Goal: Information Seeking & Learning: Check status

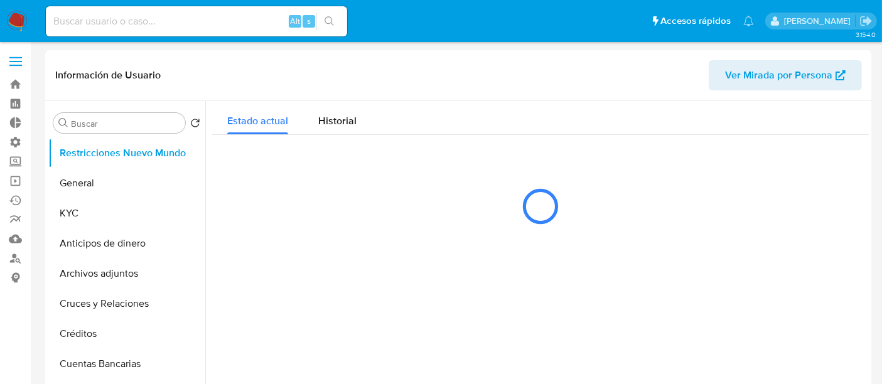
select select "10"
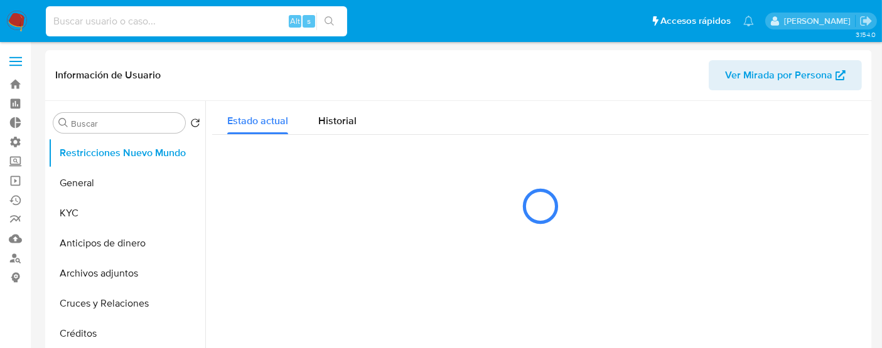
click at [159, 23] on input at bounding box center [196, 21] width 301 height 16
paste input "263672480"
type input "263672480"
select select "10"
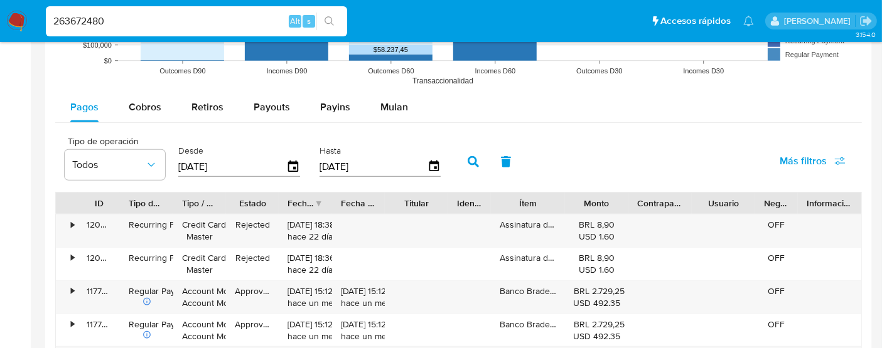
scroll to position [1115, 0]
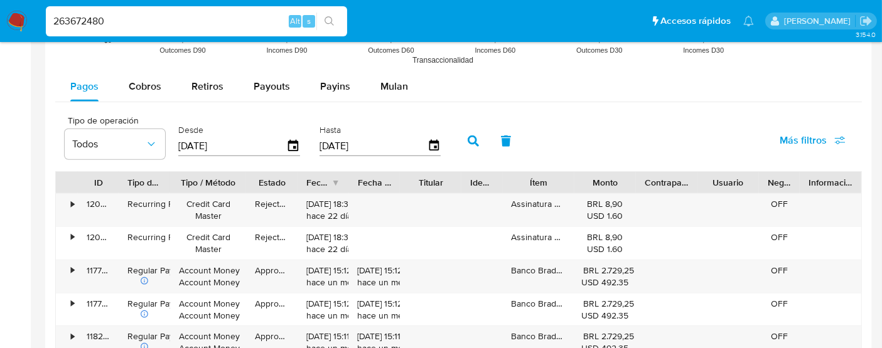
drag, startPoint x: 294, startPoint y: 183, endPoint x: 258, endPoint y: 191, distance: 37.2
click at [258, 191] on div "ID Tipo de operación Tipo / Método Estado Fecha de creación Fecha de aprobación…" at bounding box center [458, 182] width 805 height 21
click at [210, 83] on span "Retiros" at bounding box center [207, 86] width 32 height 14
select select "10"
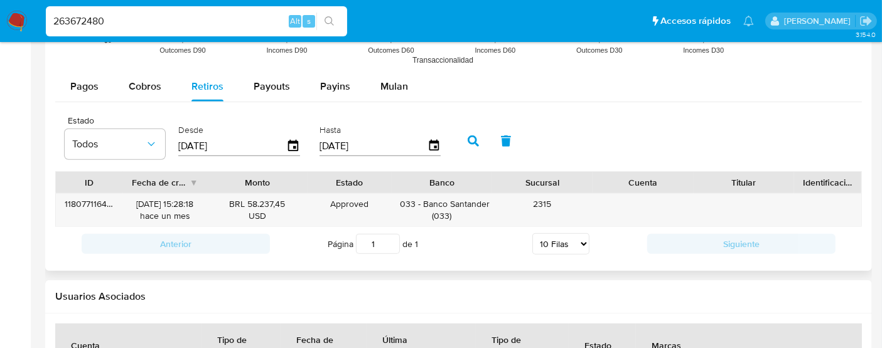
drag, startPoint x: 89, startPoint y: 190, endPoint x: 158, endPoint y: 188, distance: 68.5
click at [158, 188] on div "ID Fecha de creación Monto Estado Banco Sucursal Cuenta Titular Identificación" at bounding box center [458, 182] width 805 height 21
click at [260, 210] on div "BRL 58.237,45 USD" at bounding box center [257, 210] width 83 height 24
drag, startPoint x: 107, startPoint y: 200, endPoint x: 199, endPoint y: 200, distance: 91.7
click at [199, 200] on div "118077116441 [DATE] 15:28:18 [DATE] BRL 58.237,45 USD Approved Approved 033 - B…" at bounding box center [458, 210] width 805 height 33
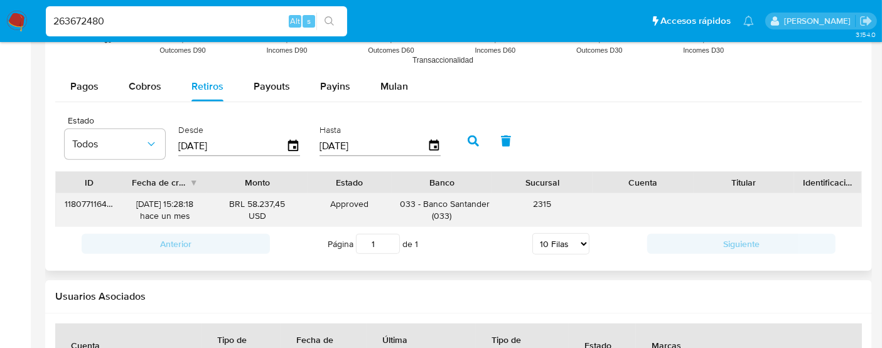
drag, startPoint x: 226, startPoint y: 211, endPoint x: 352, endPoint y: 207, distance: 125.6
click at [352, 207] on div "118077116441 [DATE] 15:28:18 [DATE] BRL 58.237,45 USD Approved Approved 033 - B…" at bounding box center [458, 210] width 805 height 33
click at [352, 207] on div "Approved" at bounding box center [349, 204] width 67 height 12
drag, startPoint x: 467, startPoint y: 198, endPoint x: 540, endPoint y: 200, distance: 73.5
click at [540, 200] on div "118077116441 [DATE] 15:28:18 [DATE] BRL 58.237,45 USD Approved Approved 033 - B…" at bounding box center [458, 210] width 805 height 33
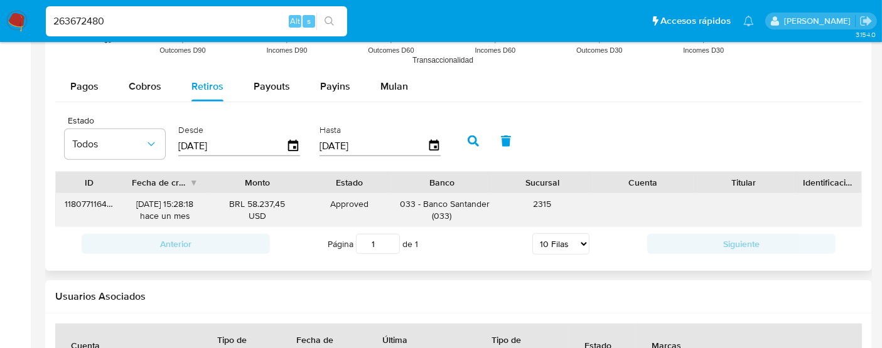
click at [503, 218] on div "2315" at bounding box center [542, 210] width 100 height 33
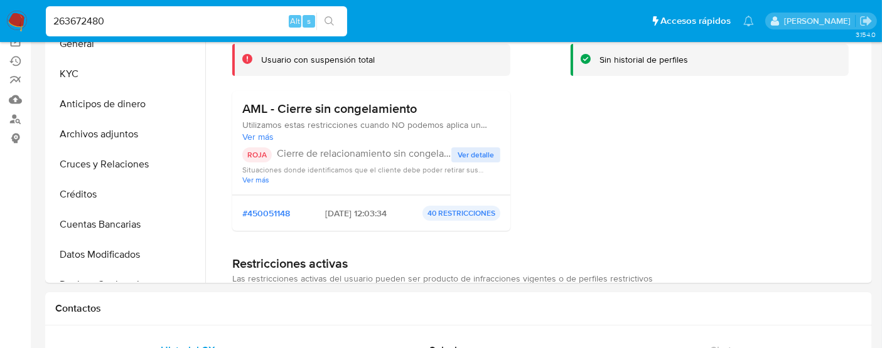
scroll to position [0, 0]
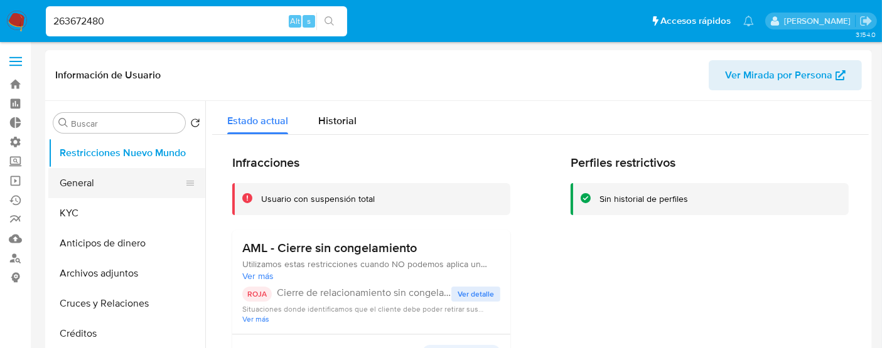
click at [77, 186] on button "General" at bounding box center [121, 183] width 147 height 30
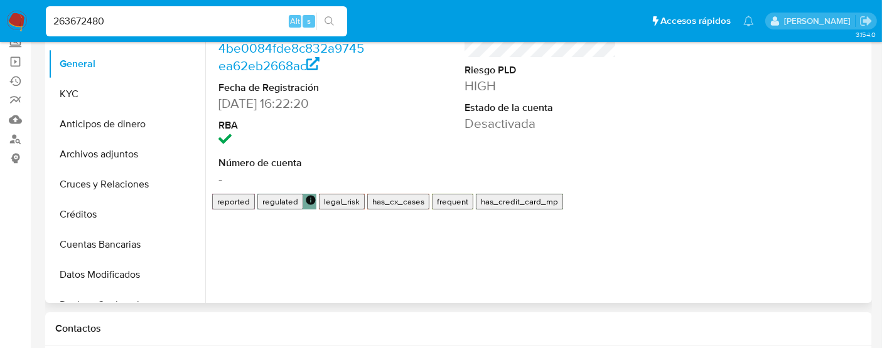
scroll to position [139, 0]
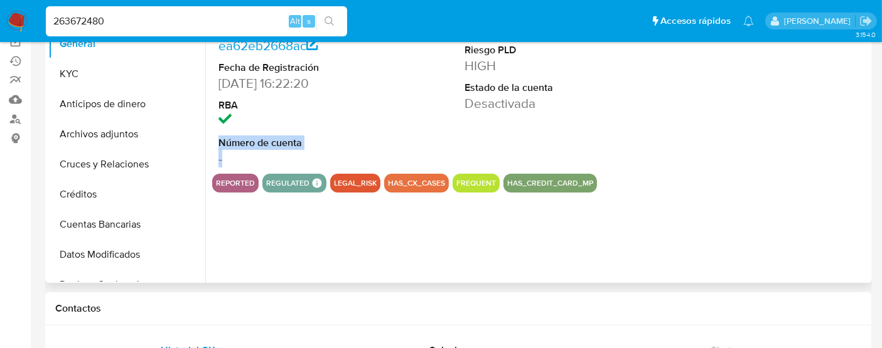
drag, startPoint x: 218, startPoint y: 141, endPoint x: 235, endPoint y: 153, distance: 20.2
click at [235, 153] on dl "ID de usuario 263672480 Person ID 4be0084fde8c832a9745ea62eb2668ac Fecha de Reg…" at bounding box center [294, 68] width 152 height 200
click at [238, 153] on dd "-" at bounding box center [294, 159] width 152 height 18
drag, startPoint x: 232, startPoint y: 158, endPoint x: 213, endPoint y: 137, distance: 27.6
click at [213, 137] on div "ID de usuario 263672480 Person ID 4be0084fde8c832a9745ea62eb2668ac Fecha de Reg…" at bounding box center [294, 68] width 164 height 212
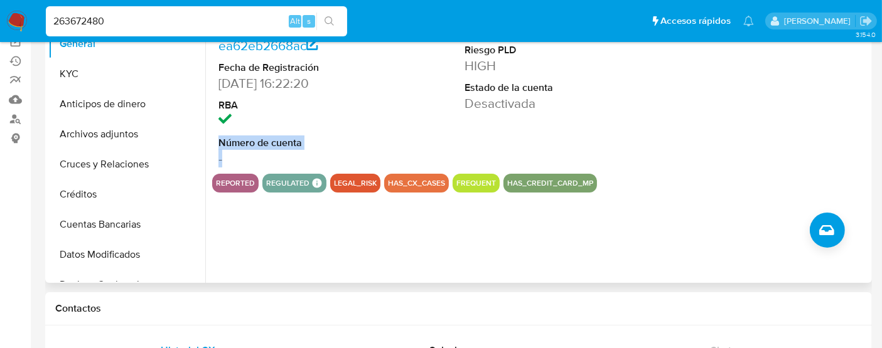
click at [286, 155] on dd "-" at bounding box center [294, 159] width 152 height 18
click at [239, 157] on dd "-" at bounding box center [294, 159] width 152 height 18
drag, startPoint x: 215, startPoint y: 144, endPoint x: 259, endPoint y: 163, distance: 47.6
click at [259, 163] on div "ID de usuario 263672480 Person ID 4be0084fde8c832a9745ea62eb2668ac Fecha de Reg…" at bounding box center [294, 68] width 164 height 212
click at [240, 141] on dt "Número de cuenta" at bounding box center [294, 143] width 152 height 14
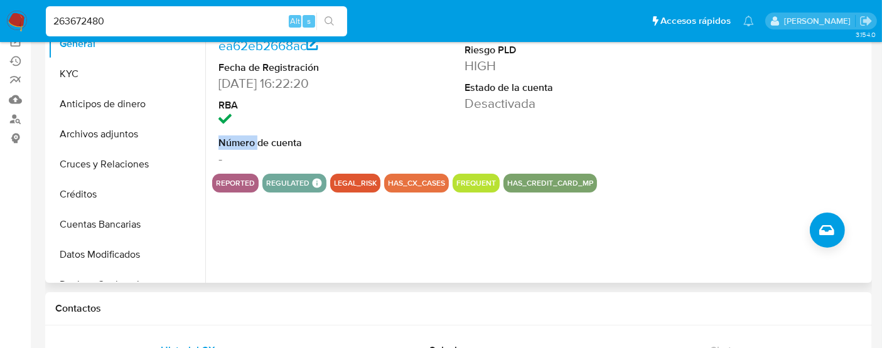
click at [240, 142] on dt "Número de cuenta" at bounding box center [294, 143] width 152 height 14
click at [229, 156] on dd "-" at bounding box center [294, 159] width 152 height 18
drag, startPoint x: 220, startPoint y: 147, endPoint x: 237, endPoint y: 150, distance: 17.2
click at [237, 150] on dl "ID de usuario 263672480 Person ID 4be0084fde8c832a9745ea62eb2668ac Fecha de Reg…" at bounding box center [294, 68] width 152 height 200
click at [237, 150] on dd "-" at bounding box center [294, 159] width 152 height 18
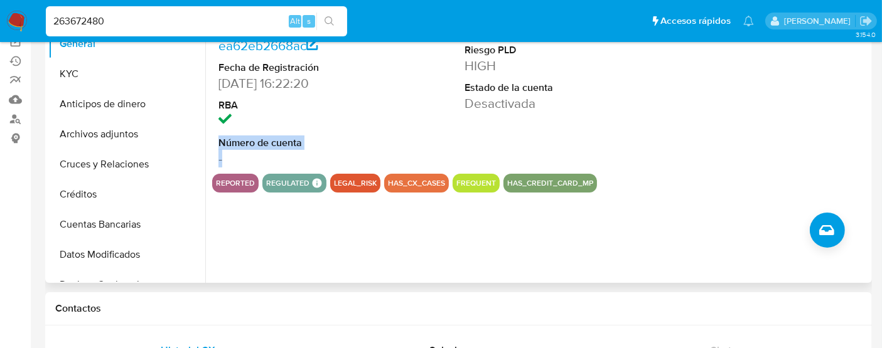
drag, startPoint x: 215, startPoint y: 148, endPoint x: 242, endPoint y: 156, distance: 29.0
click at [242, 156] on div "ID de usuario 263672480 Person ID 4be0084fde8c832a9745ea62eb2668ac Fecha de Reg…" at bounding box center [294, 68] width 164 height 212
click at [299, 136] on dt "Número de cuenta" at bounding box center [294, 143] width 152 height 14
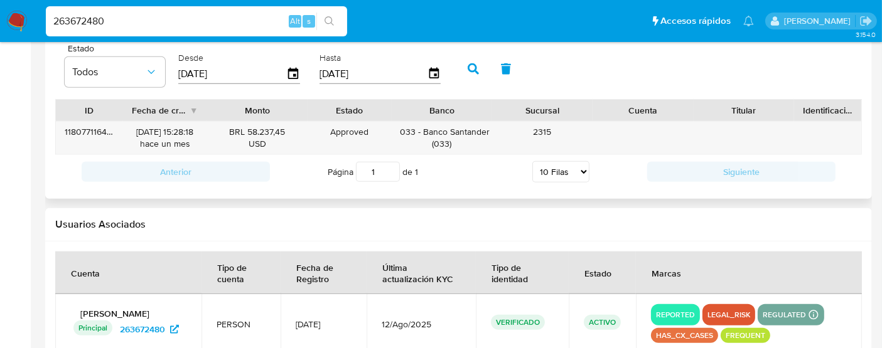
scroll to position [1118, 0]
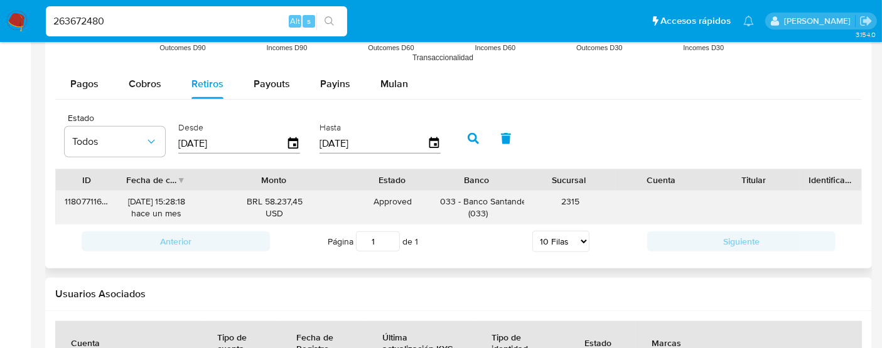
drag, startPoint x: 310, startPoint y: 185, endPoint x: 325, endPoint y: 191, distance: 15.5
click at [325, 191] on div "ID Fecha de creación Monto Estado Banco Sucursal Cuenta Titular Identificación …" at bounding box center [458, 197] width 807 height 56
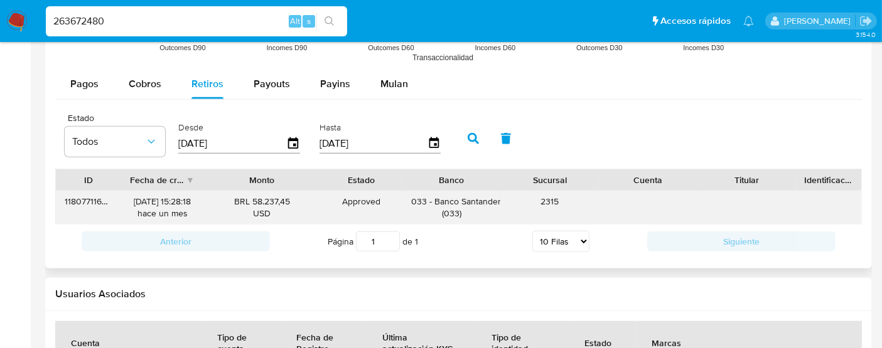
drag, startPoint x: 231, startPoint y: 198, endPoint x: 301, endPoint y: 203, distance: 70.4
click at [301, 203] on div "BRL 58.237,45 USD" at bounding box center [261, 208] width 99 height 24
click at [177, 10] on div "263672480 Alt s" at bounding box center [196, 21] width 301 height 30
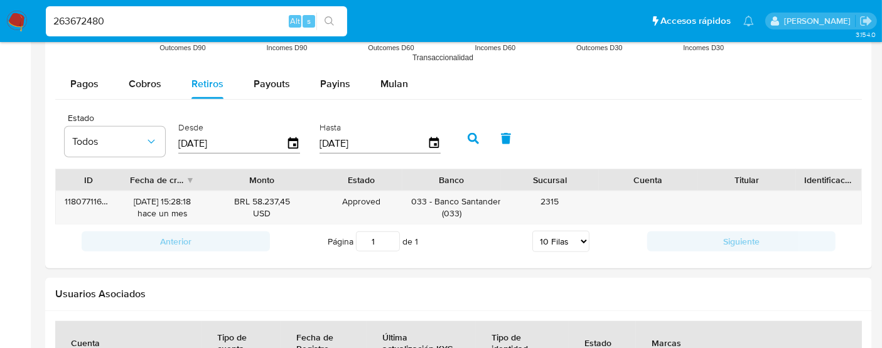
click at [179, 18] on input "263672480" at bounding box center [196, 21] width 301 height 16
paste input "716247336"
click at [179, 18] on input "716247336" at bounding box center [196, 21] width 301 height 16
type input "716247336"
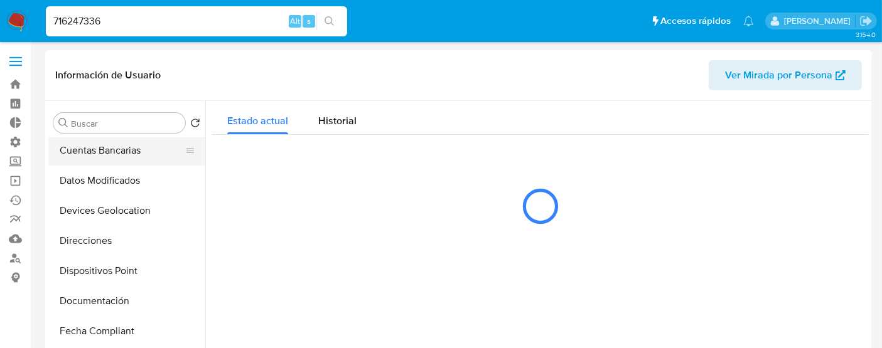
scroll to position [560, 0]
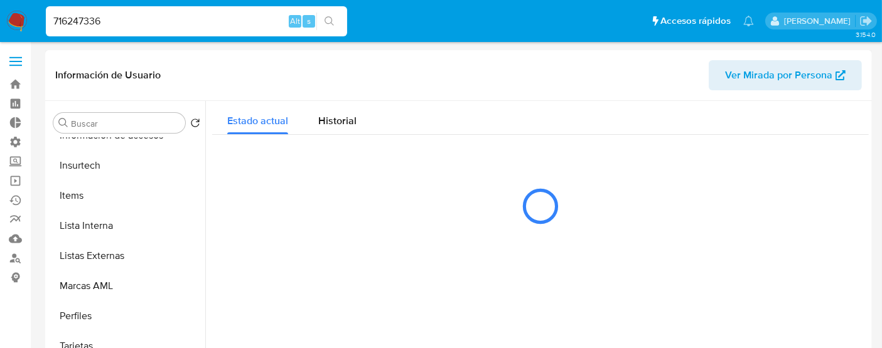
select select "10"
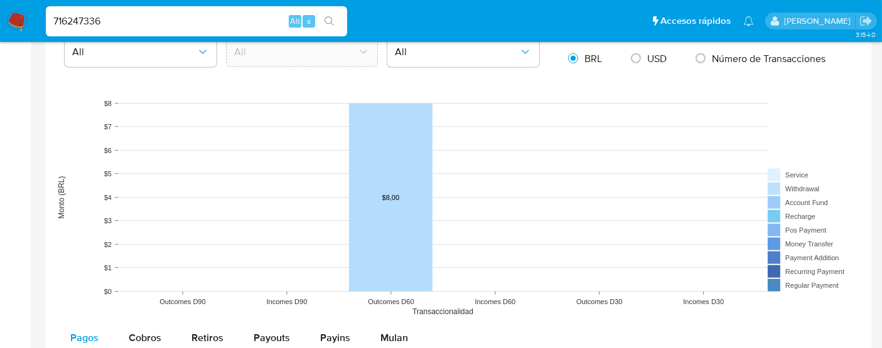
scroll to position [1115, 0]
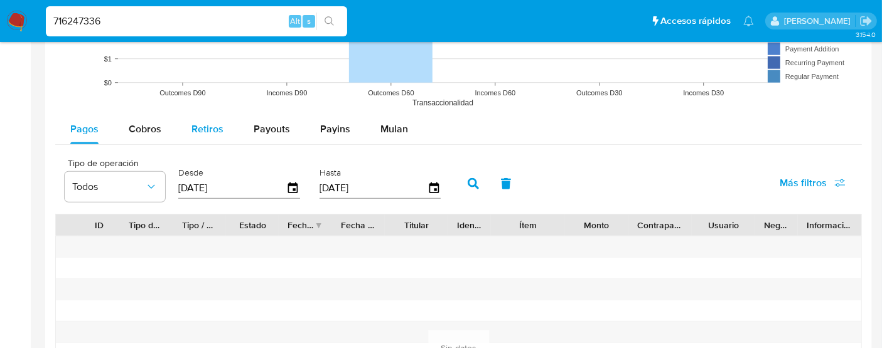
click at [200, 122] on span "Retiros" at bounding box center [207, 129] width 32 height 14
select select "10"
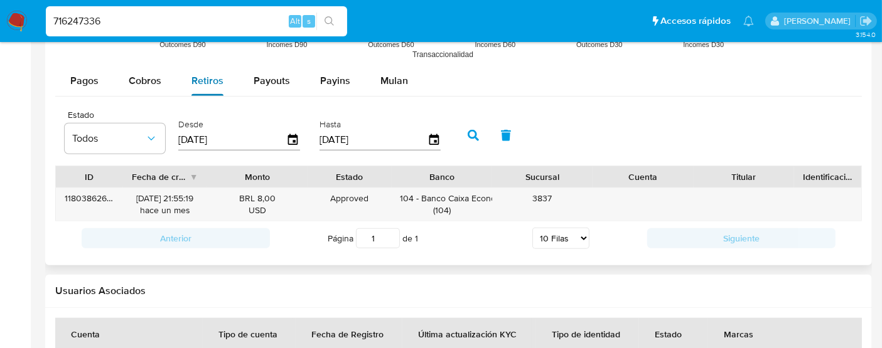
scroll to position [1185, 0]
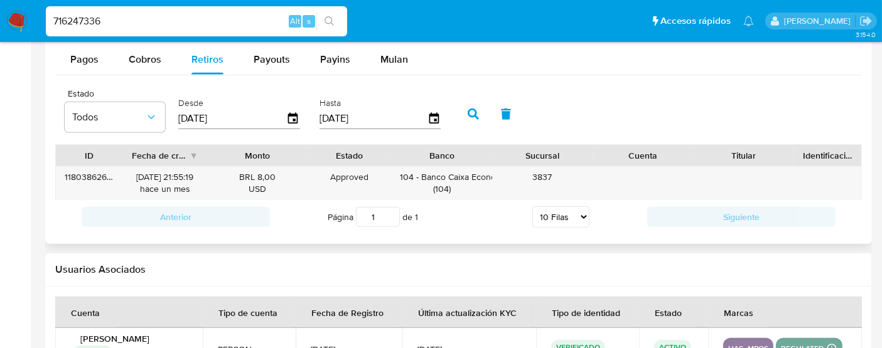
drag, startPoint x: 279, startPoint y: 156, endPoint x: 287, endPoint y: 155, distance: 7.6
click at [287, 155] on div "Monto" at bounding box center [257, 155] width 83 height 13
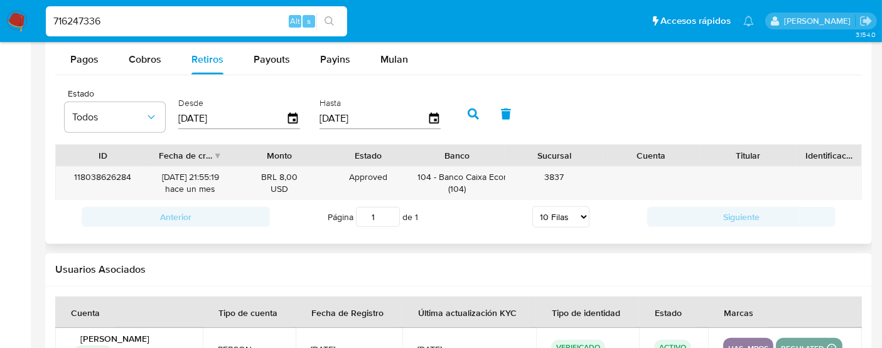
drag, startPoint x: 120, startPoint y: 142, endPoint x: 147, endPoint y: 145, distance: 27.1
click at [147, 145] on div at bounding box center [150, 155] width 23 height 21
drag, startPoint x: 490, startPoint y: 151, endPoint x: 518, endPoint y: 158, distance: 28.3
click at [518, 158] on div "ID Fecha de creación Monto Estado Banco Sucursal Cuenta Titular Identificación" at bounding box center [458, 155] width 805 height 21
drag, startPoint x: 496, startPoint y: 149, endPoint x: 515, endPoint y: 142, distance: 19.9
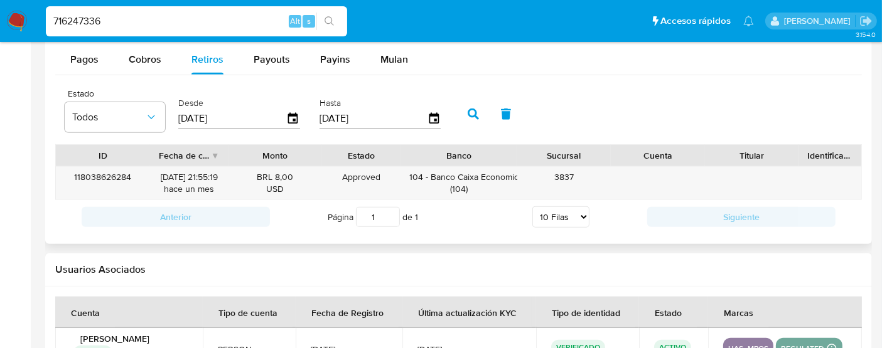
click at [515, 145] on div at bounding box center [516, 155] width 23 height 21
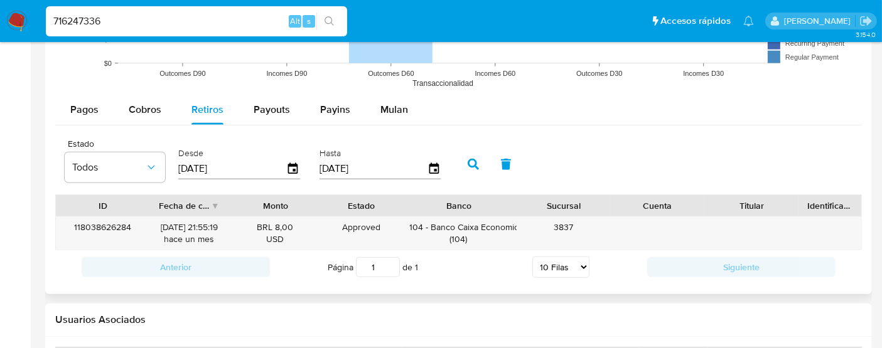
scroll to position [1115, 0]
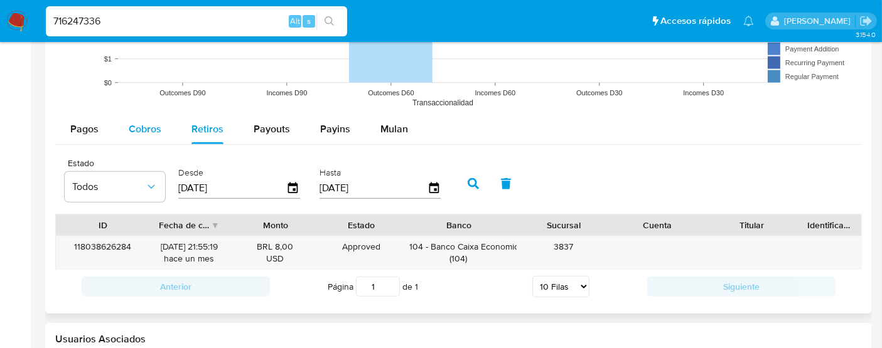
click at [127, 131] on button "Cobros" at bounding box center [145, 129] width 63 height 30
select select "10"
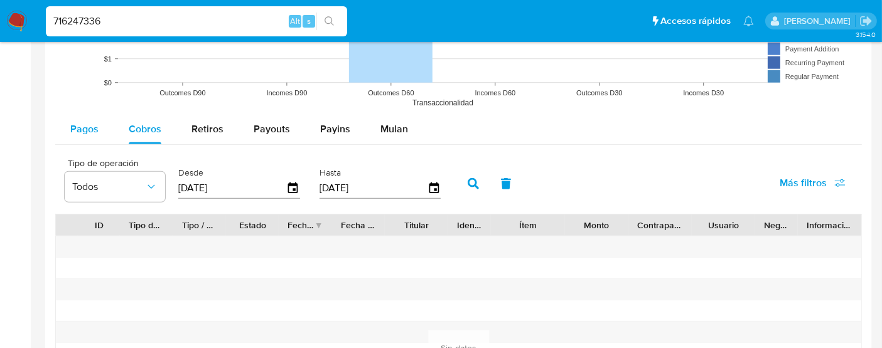
click at [107, 136] on button "Pagos" at bounding box center [84, 129] width 58 height 30
click at [141, 126] on span "Cobros" at bounding box center [145, 129] width 33 height 14
click at [210, 125] on span "Retiros" at bounding box center [207, 129] width 32 height 14
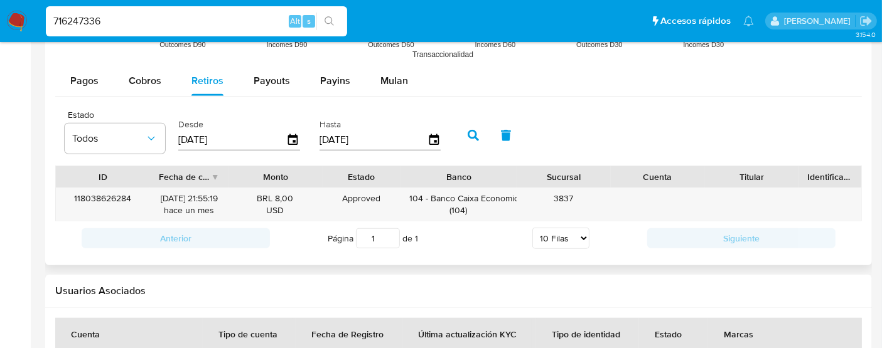
scroll to position [1185, 0]
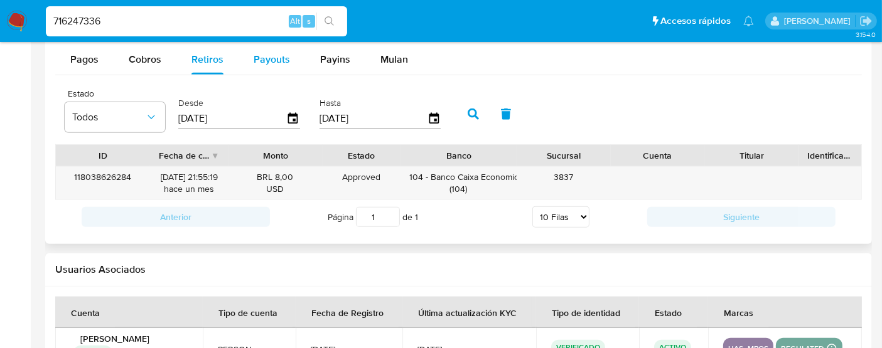
click at [284, 59] on span "Payouts" at bounding box center [272, 59] width 36 height 14
select select "10"
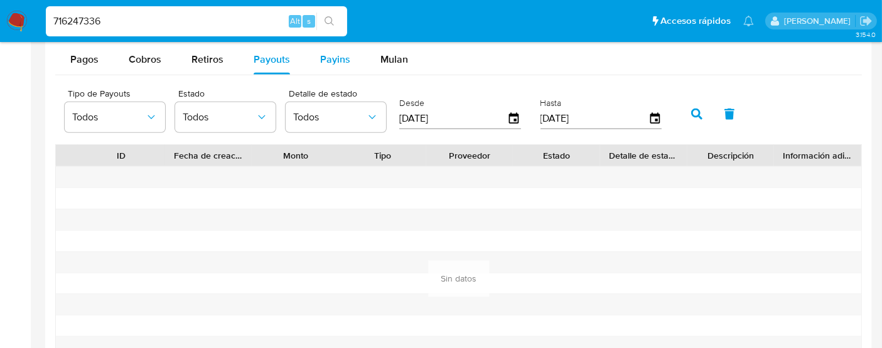
click at [326, 59] on span "Payins" at bounding box center [335, 59] width 30 height 14
select select "10"
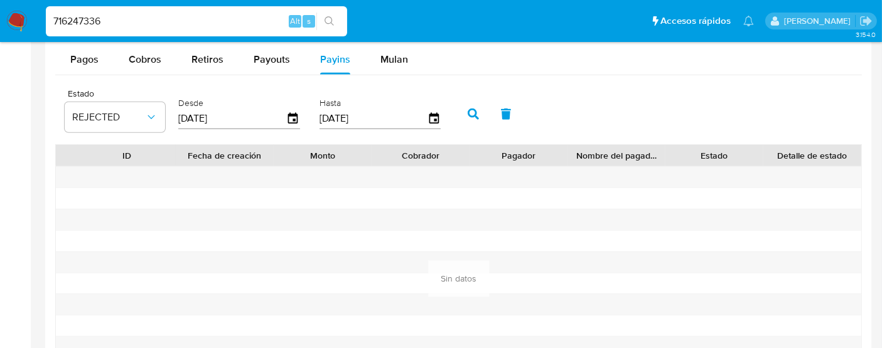
click at [124, 27] on input "716247336" at bounding box center [196, 21] width 301 height 16
paste input "305852370"
type input "305852370"
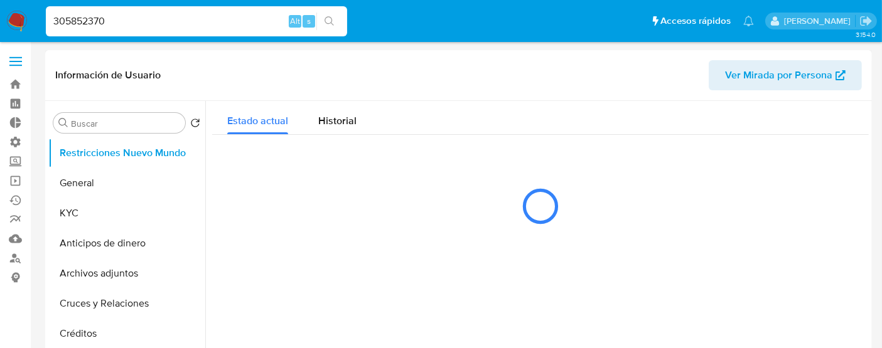
select select "10"
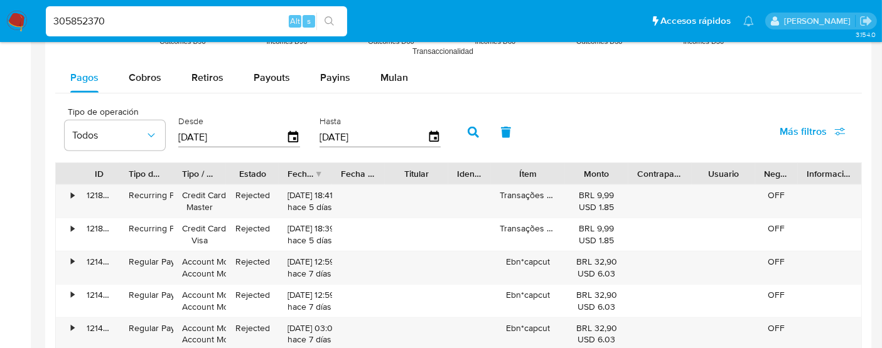
scroll to position [1046, 0]
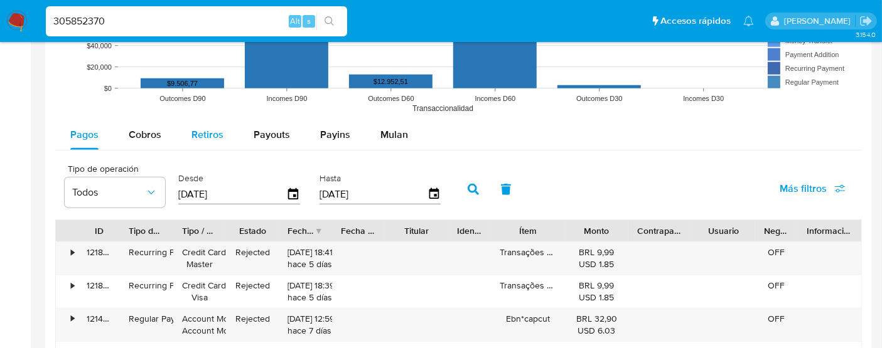
click at [220, 136] on span "Retiros" at bounding box center [207, 134] width 32 height 14
select select "10"
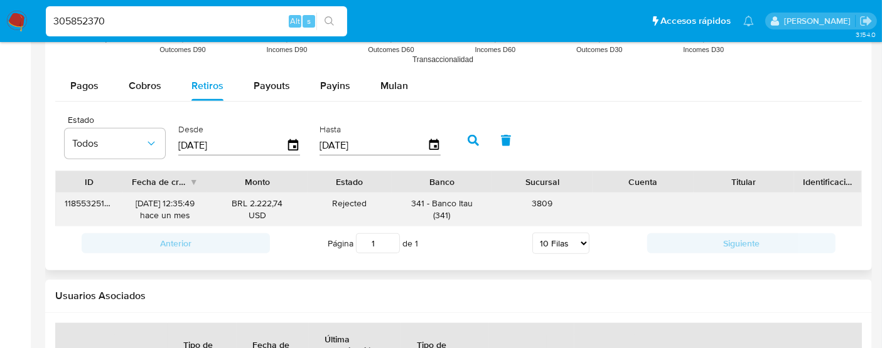
scroll to position [1115, 0]
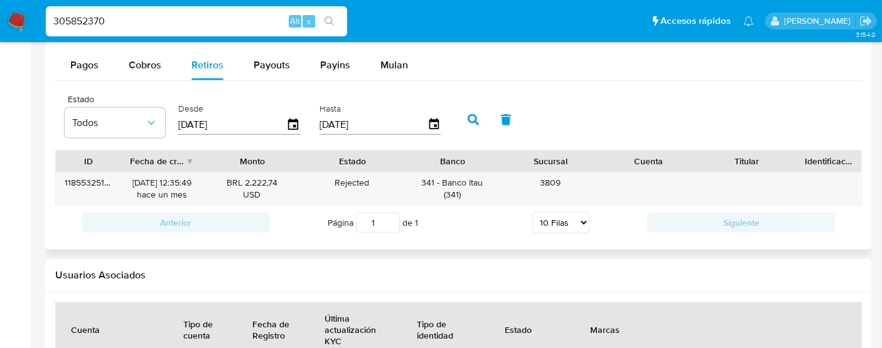
drag, startPoint x: 384, startPoint y: 159, endPoint x: 402, endPoint y: 163, distance: 18.6
click at [402, 163] on div at bounding box center [403, 161] width 23 height 21
click at [343, 181] on div "Rejected" at bounding box center [352, 183] width 85 height 12
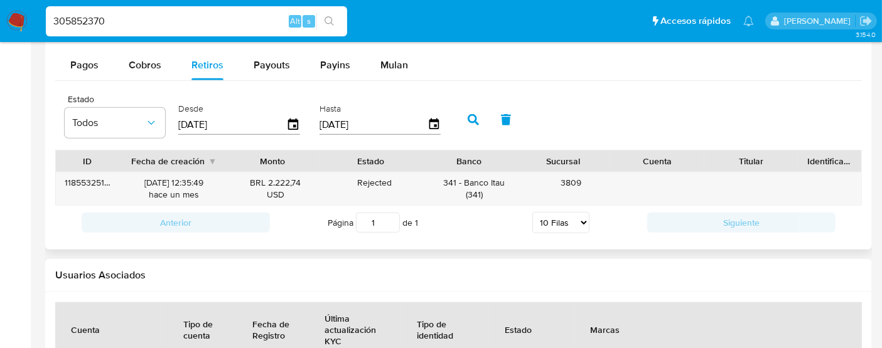
drag, startPoint x: 208, startPoint y: 157, endPoint x: 127, endPoint y: 153, distance: 81.1
click at [226, 152] on div at bounding box center [225, 161] width 23 height 21
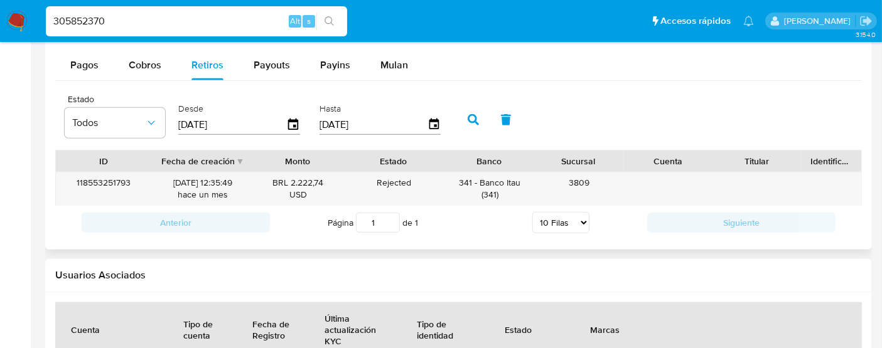
drag, startPoint x: 110, startPoint y: 156, endPoint x: 141, endPoint y: 159, distance: 30.9
click at [141, 159] on div at bounding box center [152, 161] width 23 height 21
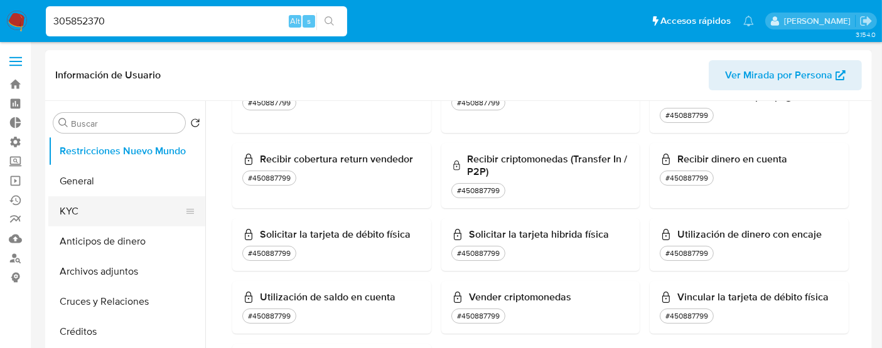
scroll to position [0, 0]
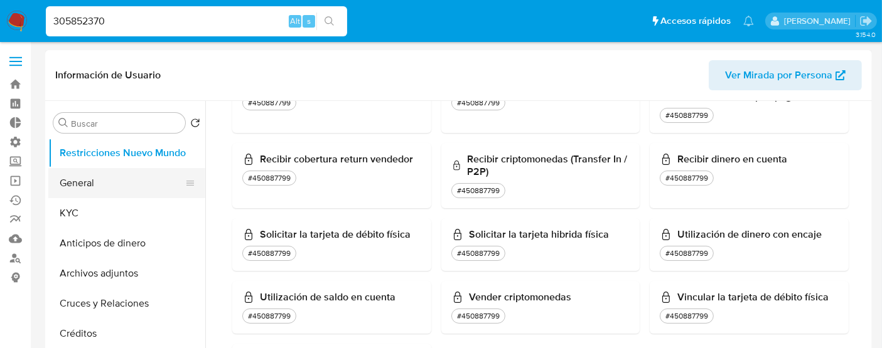
click at [68, 188] on button "General" at bounding box center [121, 183] width 147 height 30
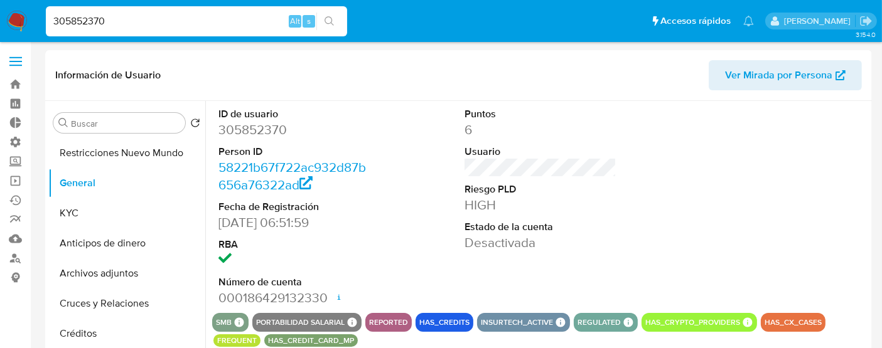
scroll to position [70, 0]
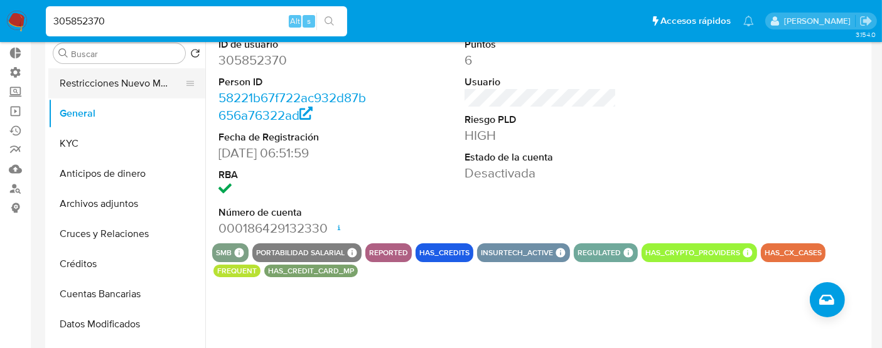
click at [68, 80] on button "Restricciones Nuevo Mundo" at bounding box center [121, 83] width 147 height 30
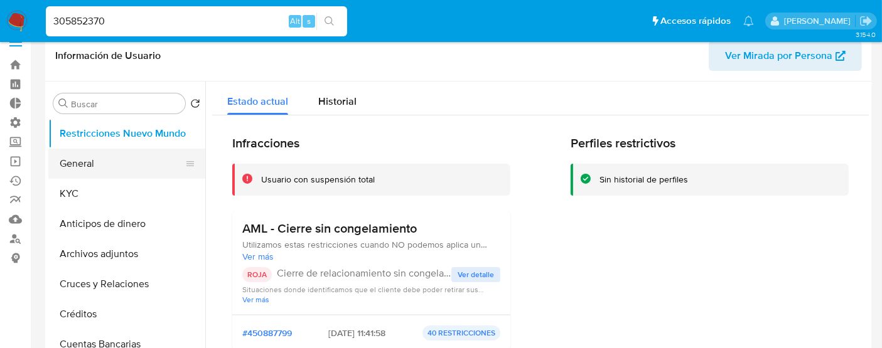
scroll to position [0, 0]
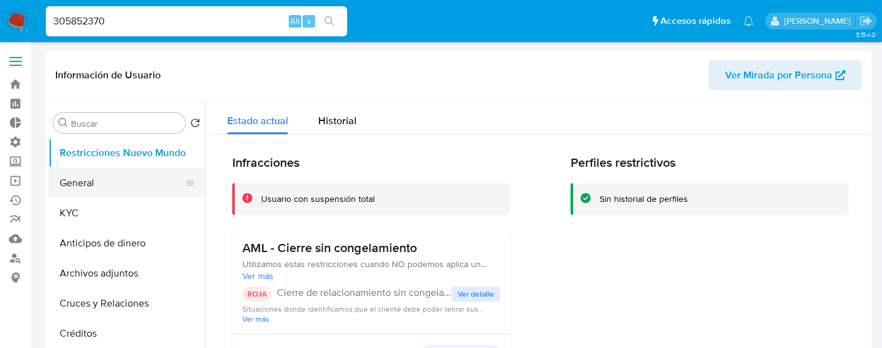
click at [80, 181] on button "General" at bounding box center [121, 183] width 147 height 30
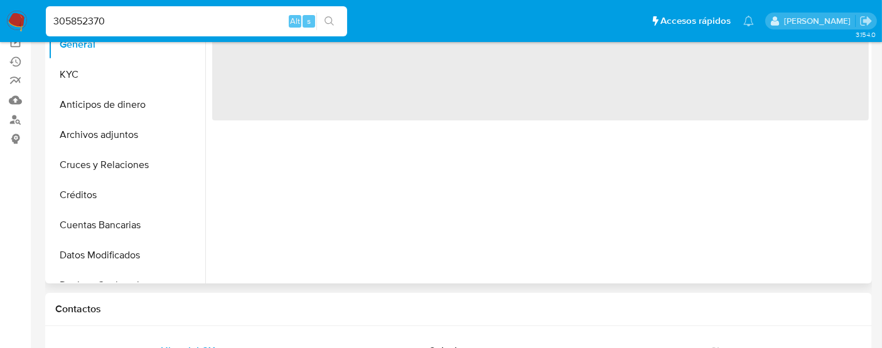
scroll to position [139, 0]
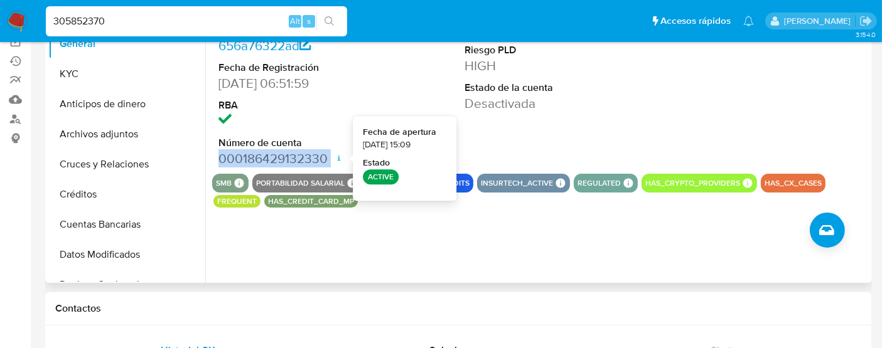
drag, startPoint x: 215, startPoint y: 158, endPoint x: 335, endPoint y: 159, distance: 119.3
click at [335, 159] on div "ID de usuario 305852370 Person ID 58221b67f722ac932d87b656a76322ad Fecha de Reg…" at bounding box center [294, 68] width 164 height 212
click at [323, 119] on dd at bounding box center [294, 121] width 152 height 18
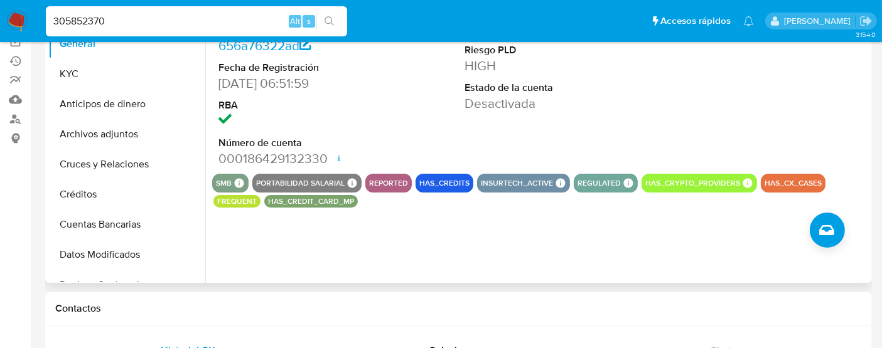
click at [225, 165] on dd "000186429132330 Fecha de apertura [DATE] 15:09 Estado ACTIVE" at bounding box center [294, 159] width 152 height 18
click at [362, 155] on dd "000186429132330 Fecha de apertura [DATE] 15:09 Estado ACTIVE" at bounding box center [294, 159] width 152 height 18
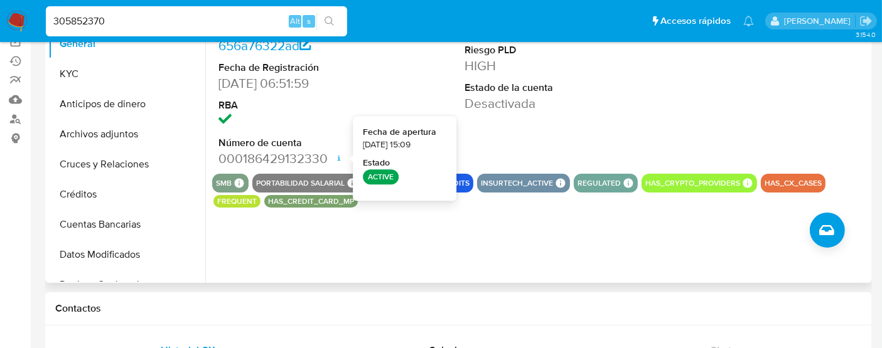
click at [285, 151] on dd "000186429132330 Fecha de apertura [DATE] 15:09 Estado ACTIVE" at bounding box center [294, 159] width 152 height 18
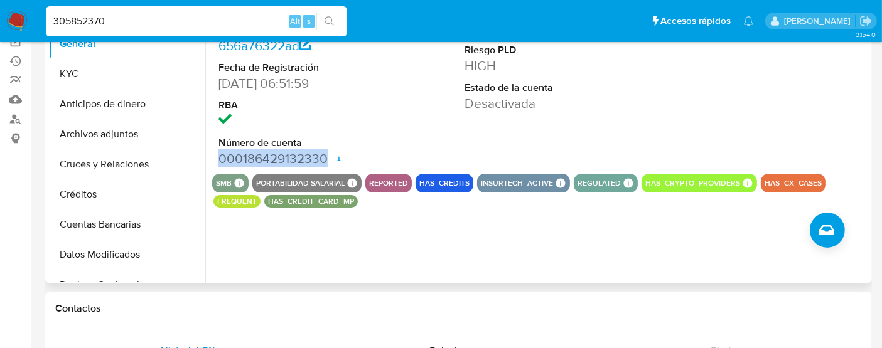
click at [285, 151] on dd "000186429132330 Fecha de apertura [DATE] 15:09 Estado ACTIVE" at bounding box center [294, 159] width 152 height 18
click at [225, 150] on dd "000186429132330 Fecha de apertura [DATE] 15:09 Estado ACTIVE" at bounding box center [294, 159] width 152 height 18
click at [220, 139] on dt "Número de cuenta" at bounding box center [294, 143] width 152 height 14
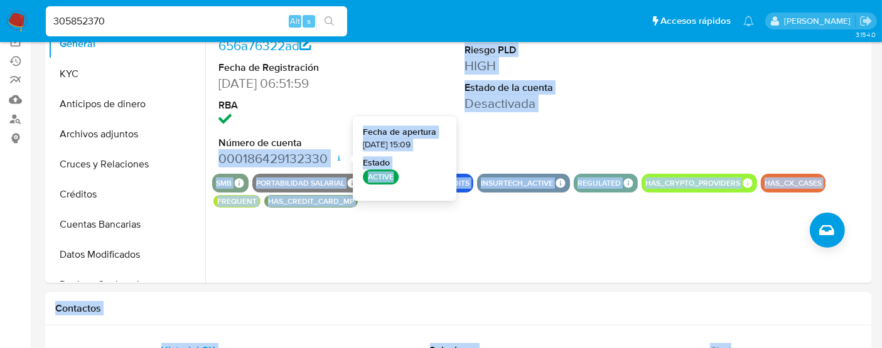
drag, startPoint x: 214, startPoint y: 157, endPoint x: 353, endPoint y: 156, distance: 139.4
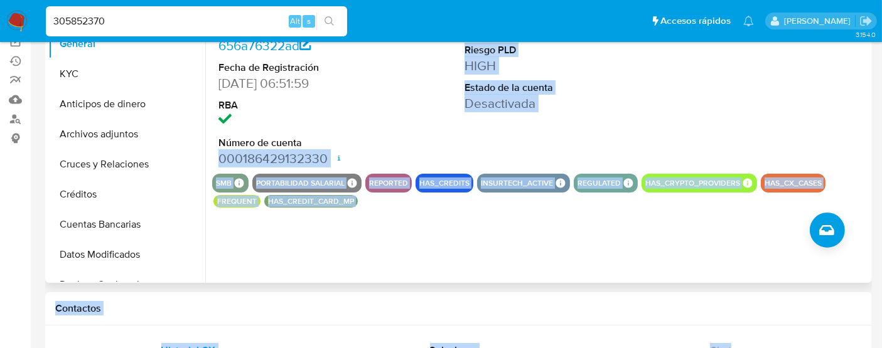
click at [516, 155] on div "Puntos 6 Usuario Riesgo PLD HIGH Estado de la cuenta Desactivada" at bounding box center [540, 68] width 164 height 212
click at [279, 163] on dd "000186429132330 Fecha de apertura [DATE] 15:09 Estado ACTIVE" at bounding box center [294, 159] width 152 height 18
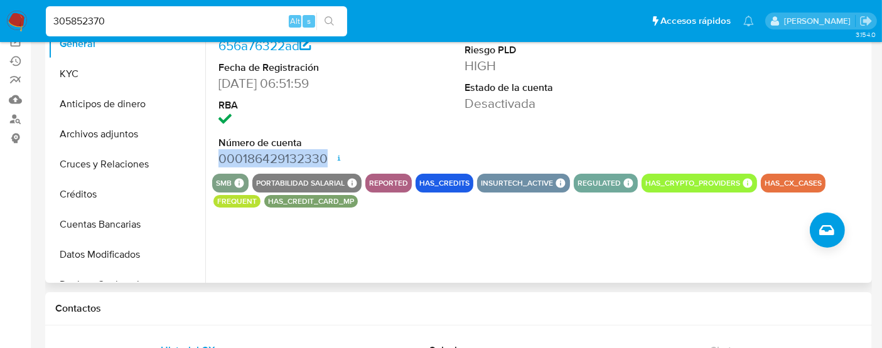
click at [279, 162] on dd "000186429132330 Fecha de apertura [DATE] 15:09 Estado ACTIVE" at bounding box center [294, 159] width 152 height 18
click at [268, 158] on dd "000186429132330 Fecha de apertura [DATE] 15:09 Estado ACTIVE" at bounding box center [294, 159] width 152 height 18
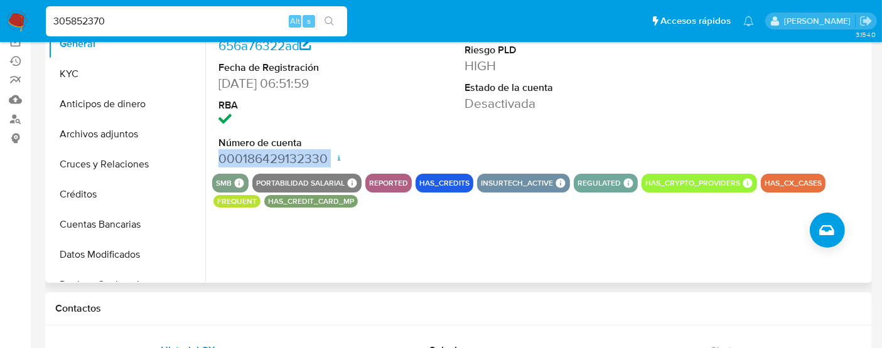
click at [268, 158] on dd "000186429132330 Fecha de apertura [DATE] 15:09 Estado ACTIVE" at bounding box center [294, 159] width 152 height 18
